Goal: Find specific page/section: Find specific page/section

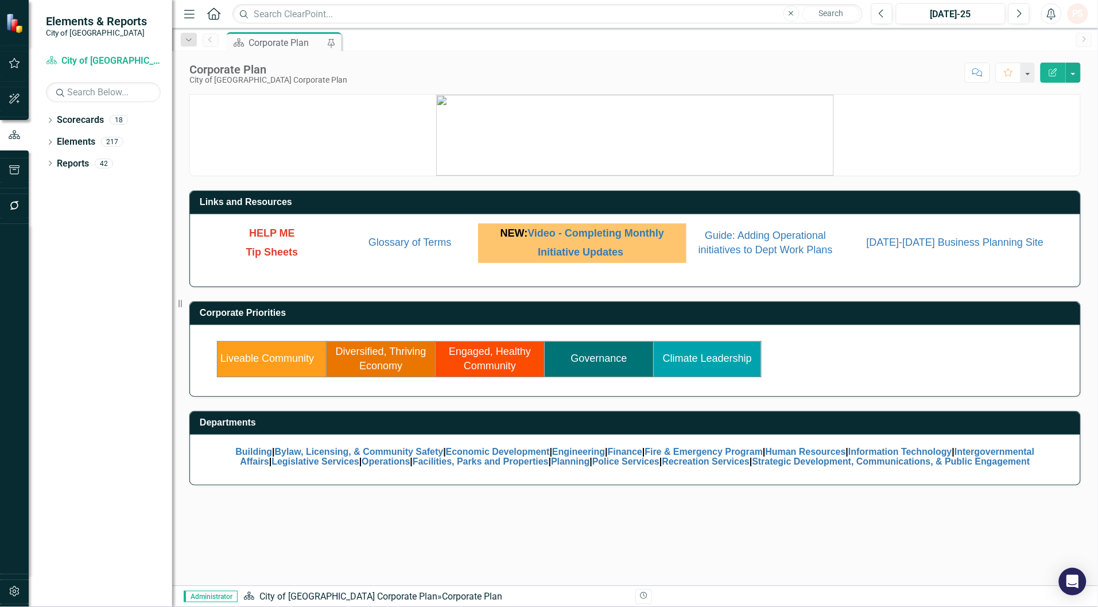
click at [698, 362] on link "Climate Leadership" at bounding box center [707, 357] width 89 height 11
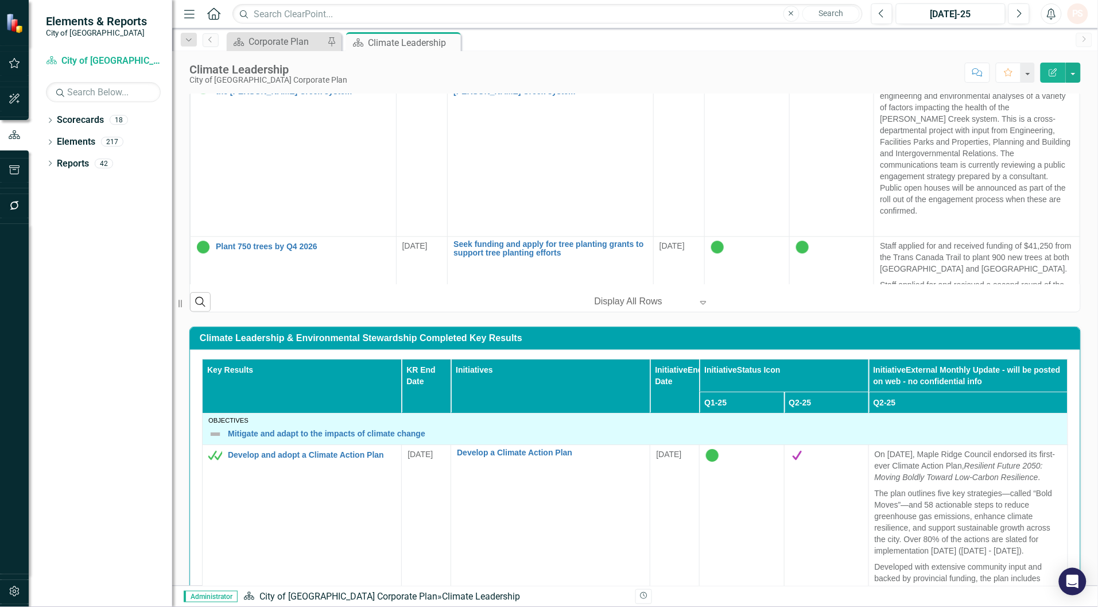
scroll to position [542, 0]
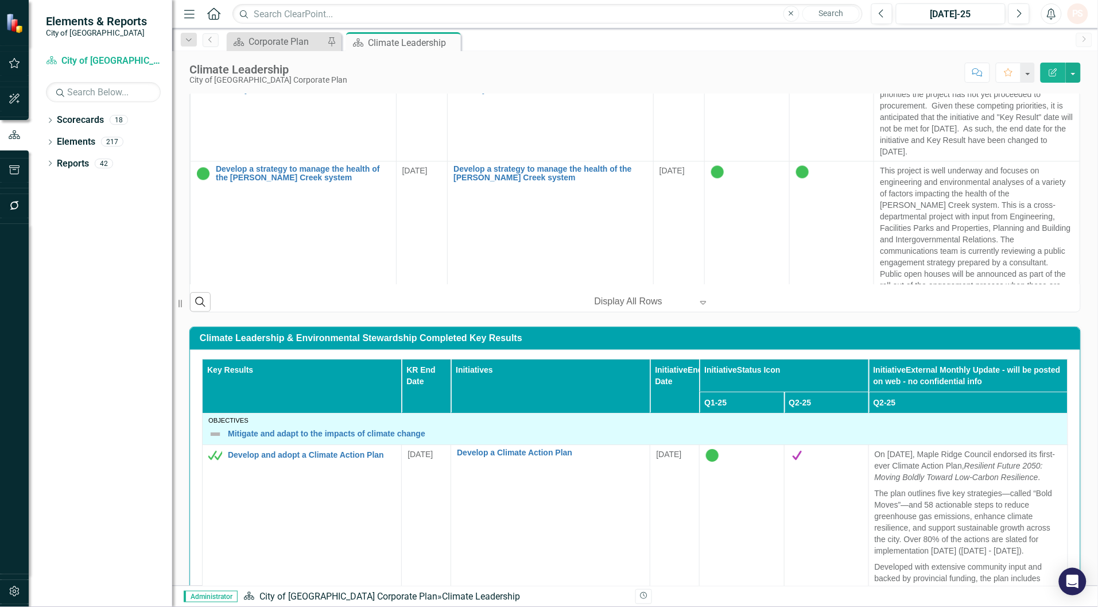
click at [0, 0] on icon "Close" at bounding box center [0, 0] width 0 height 0
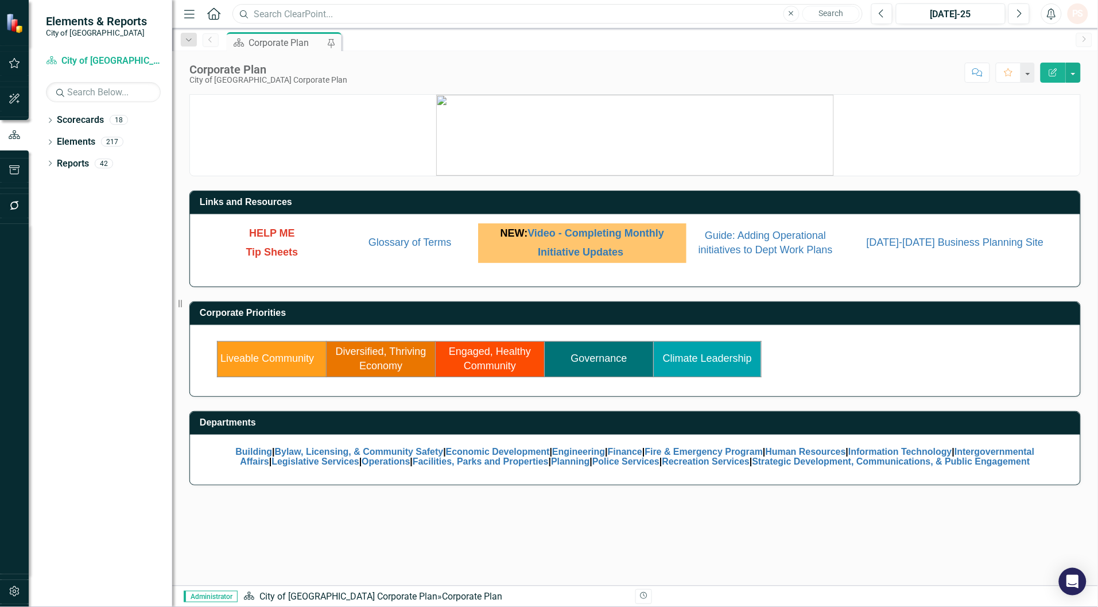
click at [316, 12] on input "text" at bounding box center [547, 14] width 630 height 20
type input "agricultural"
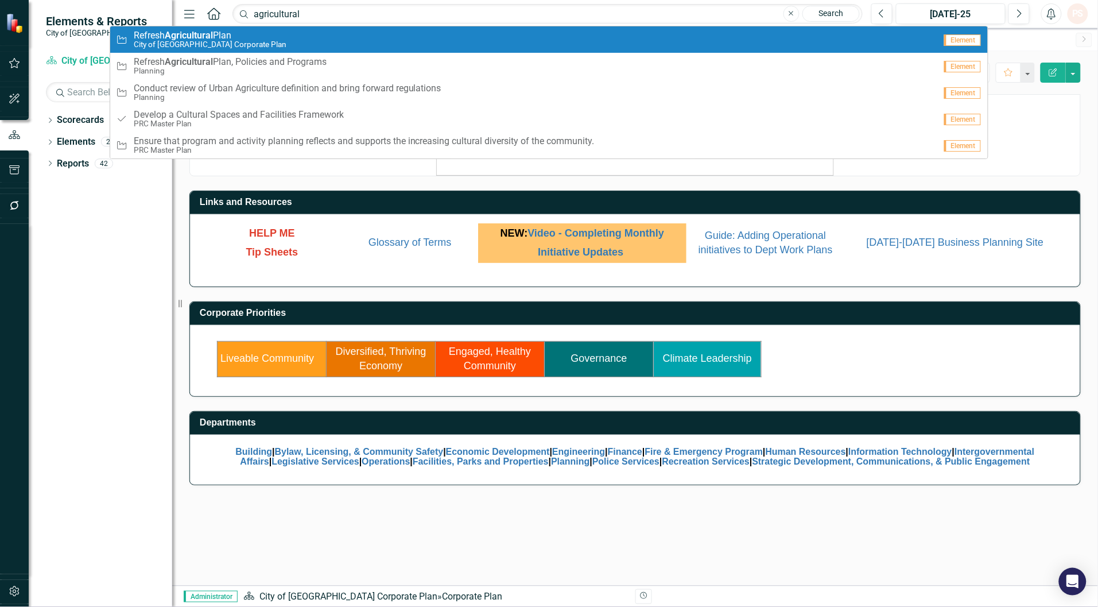
click at [213, 44] on small "City of [GEOGRAPHIC_DATA] Corporate Plan" at bounding box center [210, 44] width 153 height 9
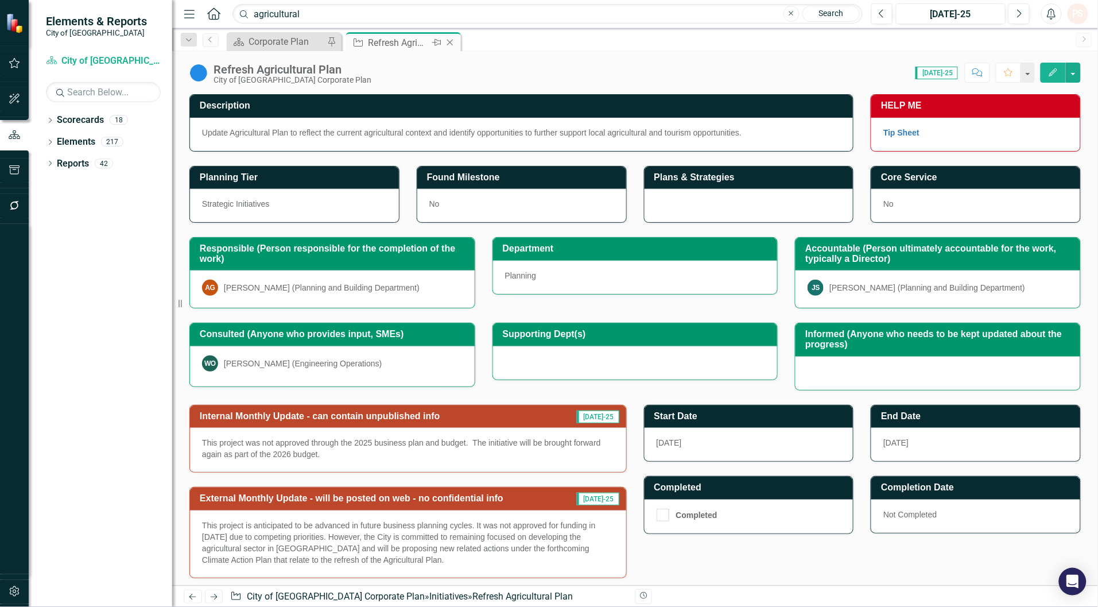
click at [448, 44] on icon at bounding box center [450, 43] width 6 height 6
